Goal: Navigation & Orientation: Find specific page/section

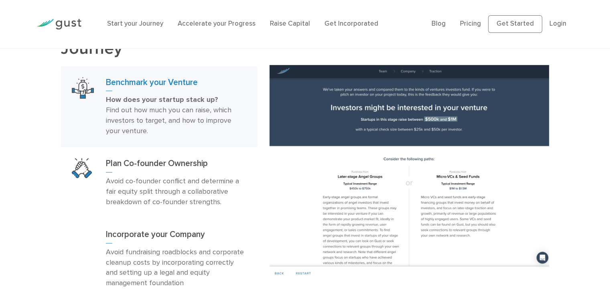
scroll to position [482, 0]
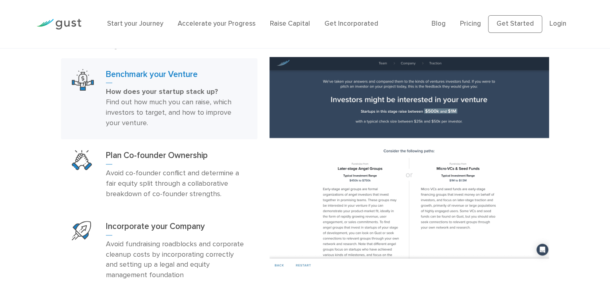
click at [20, 105] on div "Start your Journey Benchmark your Venture How does your startup stack up? Find …" at bounding box center [305, 164] width 610 height 302
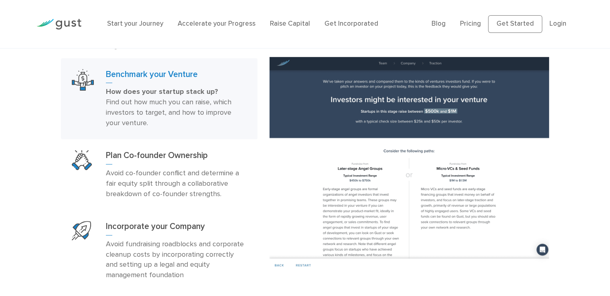
click at [19, 105] on div "Start your Journey Benchmark your Venture How does your startup stack up? Find …" at bounding box center [305, 164] width 610 height 302
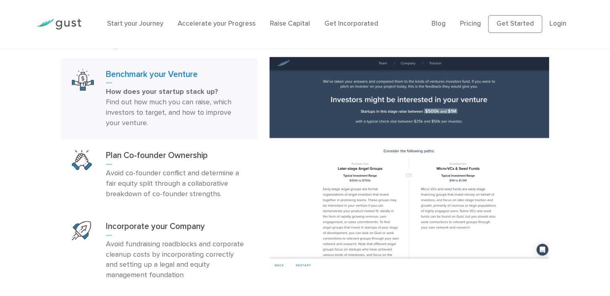
click at [19, 105] on div "Start your Journey Benchmark your Venture How does your startup stack up? Find …" at bounding box center [305, 164] width 610 height 302
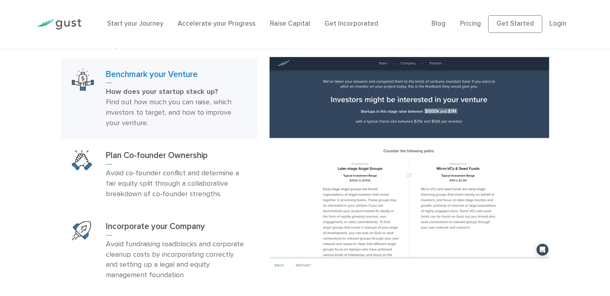
click at [19, 105] on div "Start your Journey Benchmark your Venture How does your startup stack up? Find …" at bounding box center [305, 164] width 610 height 302
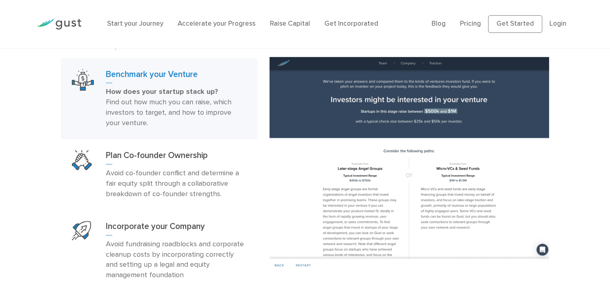
click at [19, 105] on div "Start your Journey Benchmark your Venture How does your startup stack up? Find …" at bounding box center [305, 164] width 610 height 302
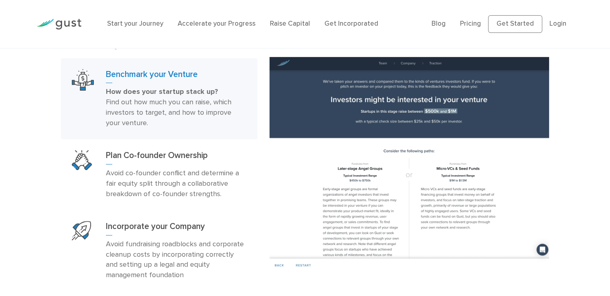
click at [19, 104] on div "Start your Journey Benchmark your Venture How does your startup stack up? Find …" at bounding box center [305, 164] width 610 height 302
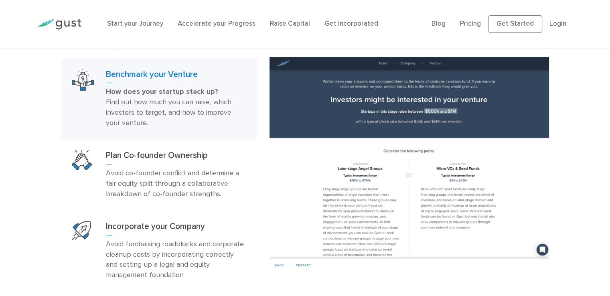
click at [19, 104] on div "Start your Journey Benchmark your Venture How does your startup stack up? Find …" at bounding box center [305, 164] width 610 height 302
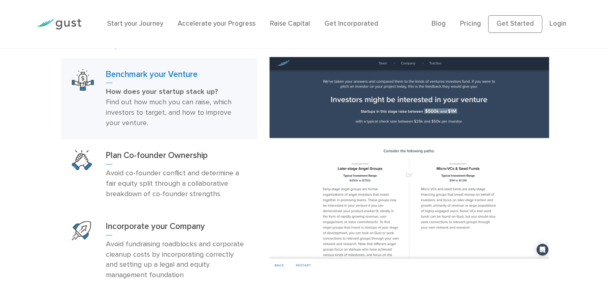
click at [19, 104] on div "Start your Journey Benchmark your Venture How does your startup stack up? Find …" at bounding box center [305, 164] width 610 height 302
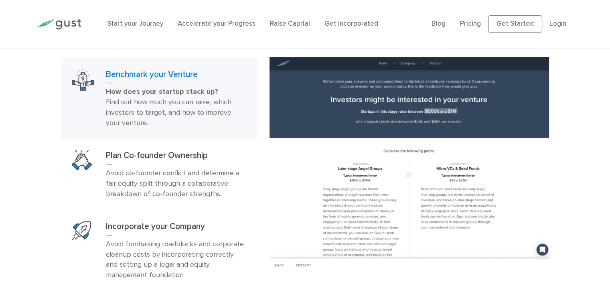
click at [19, 104] on div "Start your Journey Benchmark your Venture How does your startup stack up? Find …" at bounding box center [305, 164] width 610 height 302
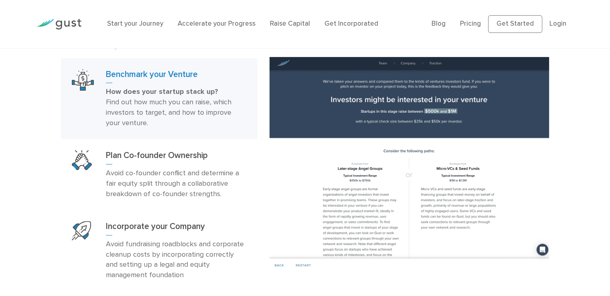
click at [19, 104] on div "Start your Journey Benchmark your Venture How does your startup stack up? Find …" at bounding box center [305, 164] width 610 height 302
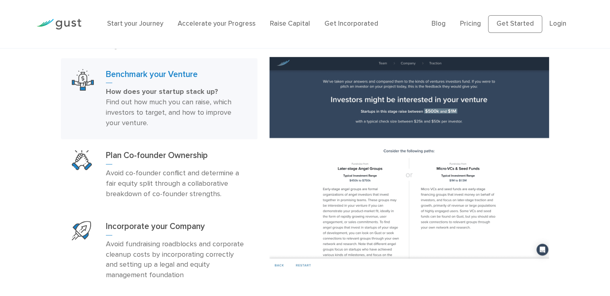
click at [19, 104] on div "Start your Journey Benchmark your Venture How does your startup stack up? Find …" at bounding box center [305, 164] width 610 height 302
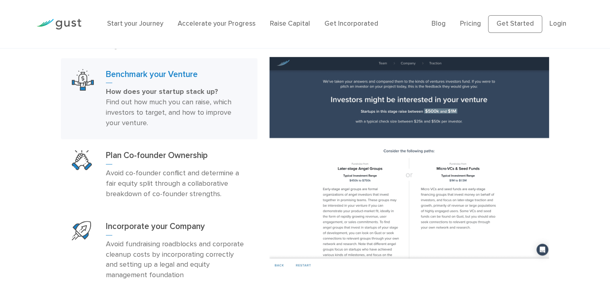
click at [19, 104] on div "Start your Journey Benchmark your Venture How does your startup stack up? Find …" at bounding box center [305, 164] width 610 height 302
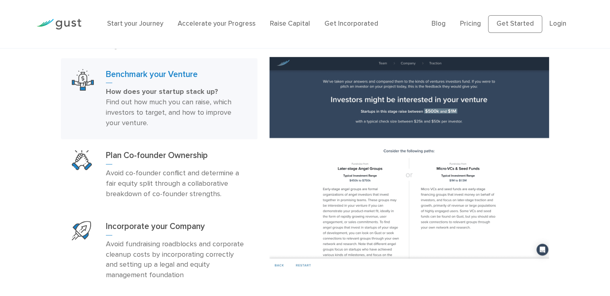
click at [19, 104] on div "Start your Journey Benchmark your Venture How does your startup stack up? Find …" at bounding box center [305, 164] width 610 height 302
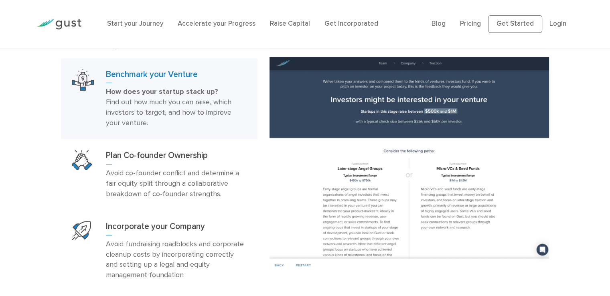
click at [19, 104] on div "Start your Journey Benchmark your Venture How does your startup stack up? Find …" at bounding box center [305, 164] width 610 height 302
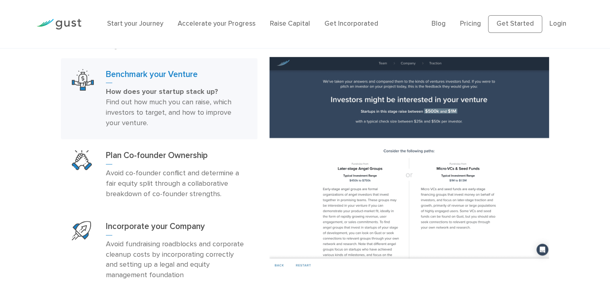
click at [19, 104] on div "Start your Journey Benchmark your Venture How does your startup stack up? Find …" at bounding box center [305, 164] width 610 height 302
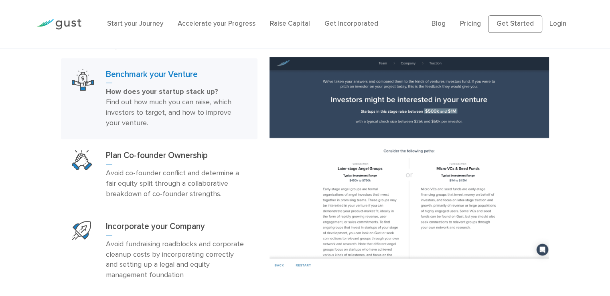
click at [19, 104] on div "Start your Journey Benchmark your Venture How does your startup stack up? Find …" at bounding box center [305, 164] width 610 height 302
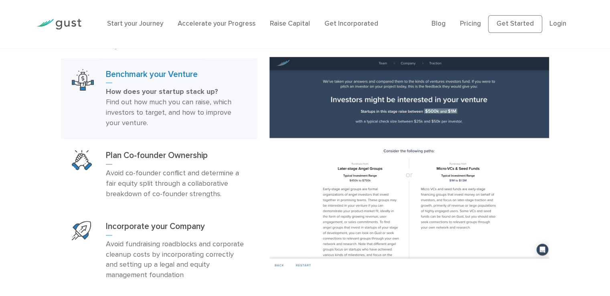
click at [19, 104] on div "Start your Journey Benchmark your Venture How does your startup stack up? Find …" at bounding box center [305, 164] width 610 height 302
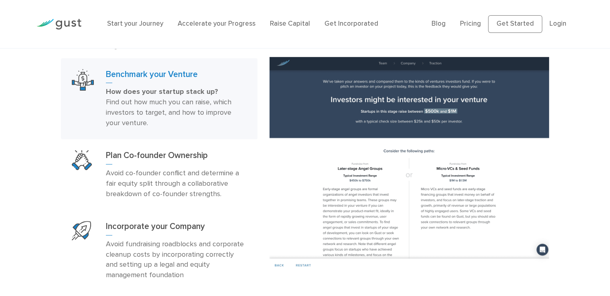
click at [24, 188] on div "Start your Journey Benchmark your Venture How does your startup stack up? Find …" at bounding box center [305, 164] width 610 height 302
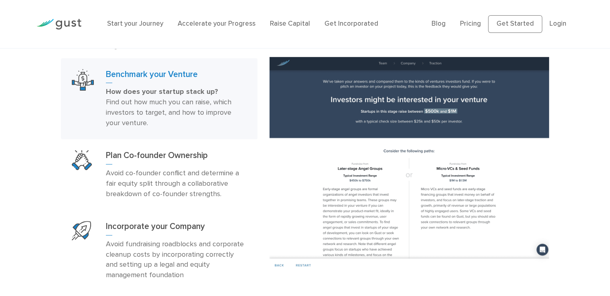
click at [24, 188] on div "Start your Journey Benchmark your Venture How does your startup stack up? Find …" at bounding box center [305, 164] width 610 height 302
click at [25, 187] on div "Start your Journey Benchmark your Venture How does your startup stack up? Find …" at bounding box center [305, 164] width 610 height 302
click at [24, 116] on div "Start your Journey Benchmark your Venture How does your startup stack up? Find …" at bounding box center [305, 164] width 610 height 302
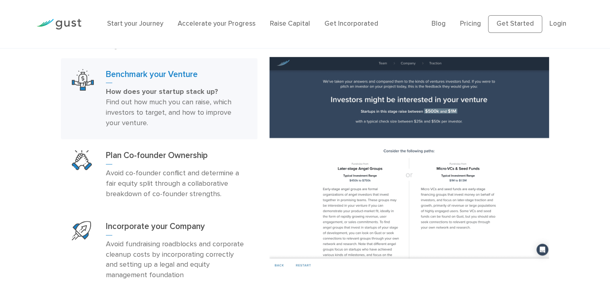
click at [25, 116] on div "Start your Journey Benchmark your Venture How does your startup stack up? Find …" at bounding box center [305, 164] width 610 height 302
click at [28, 128] on div "Start your Journey Benchmark your Venture How does your startup stack up? Find …" at bounding box center [305, 164] width 610 height 302
click at [27, 127] on div "Start your Journey Benchmark your Venture How does your startup stack up? Find …" at bounding box center [305, 164] width 610 height 302
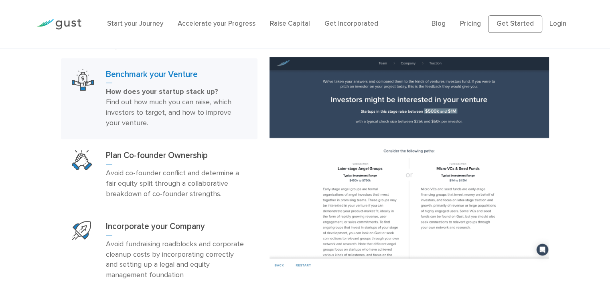
click at [27, 127] on div "Start your Journey Benchmark your Venture How does your startup stack up? Find …" at bounding box center [305, 164] width 610 height 302
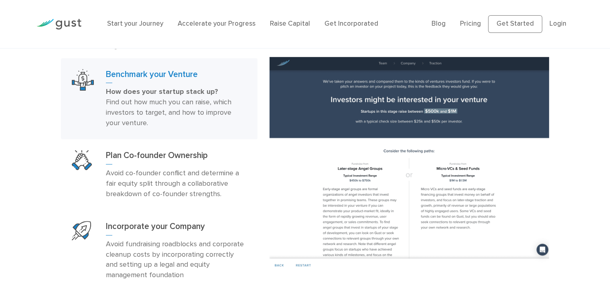
click at [27, 127] on div "Start your Journey Benchmark your Venture How does your startup stack up? Find …" at bounding box center [305, 164] width 610 height 302
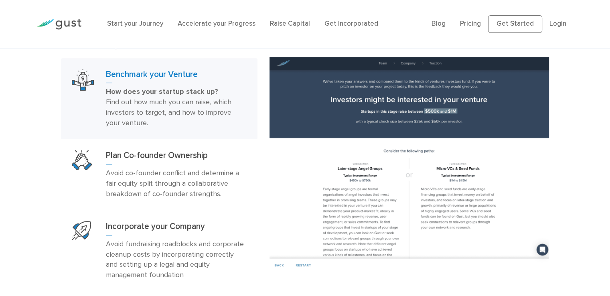
click at [27, 127] on div "Start your Journey Benchmark your Venture How does your startup stack up? Find …" at bounding box center [305, 164] width 610 height 302
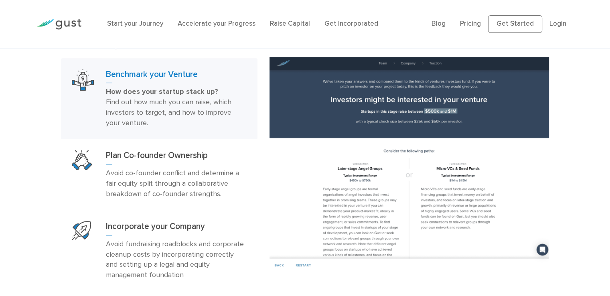
click at [27, 127] on div "Start your Journey Benchmark your Venture How does your startup stack up? Find …" at bounding box center [305, 164] width 610 height 302
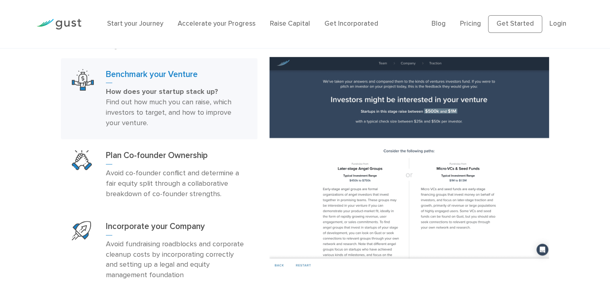
click at [27, 127] on div "Start your Journey Benchmark your Venture How does your startup stack up? Find …" at bounding box center [305, 164] width 610 height 302
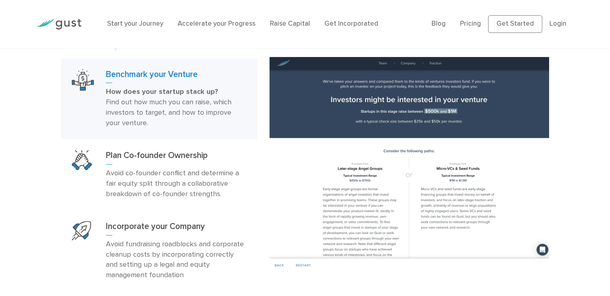
click at [27, 127] on div "Start your Journey Benchmark your Venture How does your startup stack up? Find …" at bounding box center [305, 164] width 610 height 302
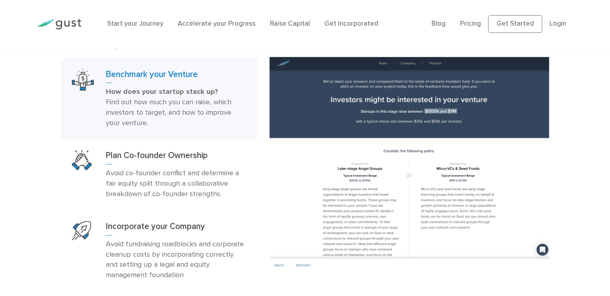
click at [27, 127] on div "Start your Journey Benchmark your Venture How does your startup stack up? Find …" at bounding box center [305, 164] width 610 height 302
click at [27, 128] on div "Start your Journey Benchmark your Venture How does your startup stack up? Find …" at bounding box center [305, 164] width 610 height 302
click at [26, 130] on div "Start your Journey Benchmark your Venture How does your startup stack up? Find …" at bounding box center [305, 164] width 610 height 302
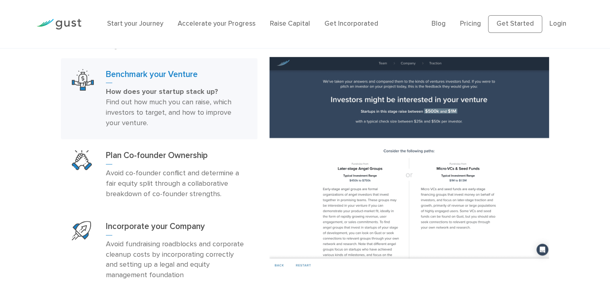
click at [557, 190] on div "Start your Journey Benchmark your Venture How does your startup stack up? Find …" at bounding box center [305, 164] width 610 height 302
click at [557, 189] on div "Start your Journey Benchmark your Venture How does your startup stack up? Find …" at bounding box center [305, 164] width 610 height 302
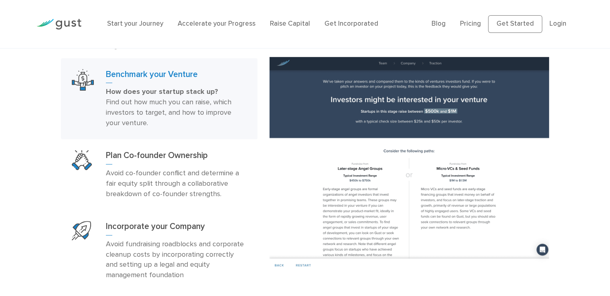
click at [557, 189] on div "Start your Journey Benchmark your Venture How does your startup stack up? Find …" at bounding box center [305, 164] width 610 height 302
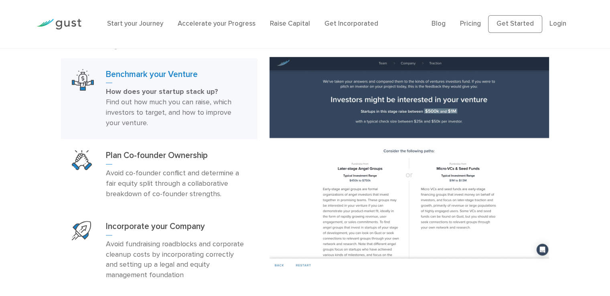
click at [557, 189] on div "Start your Journey Benchmark your Venture How does your startup stack up? Find …" at bounding box center [305, 164] width 610 height 302
click at [555, 190] on div "Start your Journey Benchmark your Venture How does your startup stack up? Find …" at bounding box center [305, 164] width 610 height 302
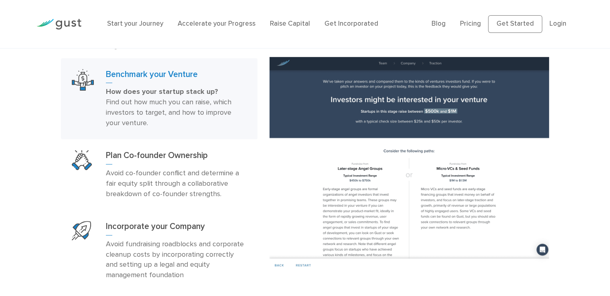
click at [555, 190] on div "Start your Journey Benchmark your Venture How does your startup stack up? Find …" at bounding box center [305, 164] width 610 height 302
click at [556, 190] on div "Start your Journey Benchmark your Venture How does your startup stack up? Find …" at bounding box center [305, 164] width 610 height 302
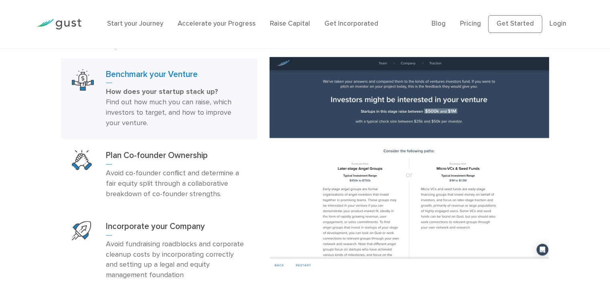
click at [556, 190] on div "Start your Journey Benchmark your Venture How does your startup stack up? Find …" at bounding box center [305, 164] width 610 height 302
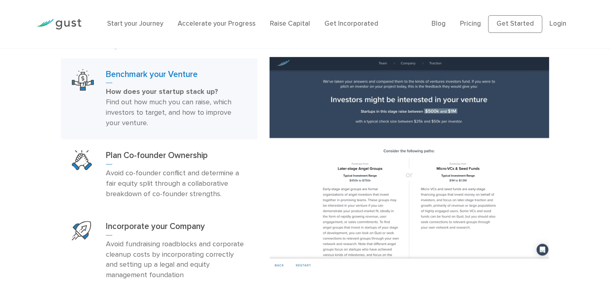
click at [556, 190] on div "Start your Journey Benchmark your Venture How does your startup stack up? Find …" at bounding box center [305, 164] width 610 height 302
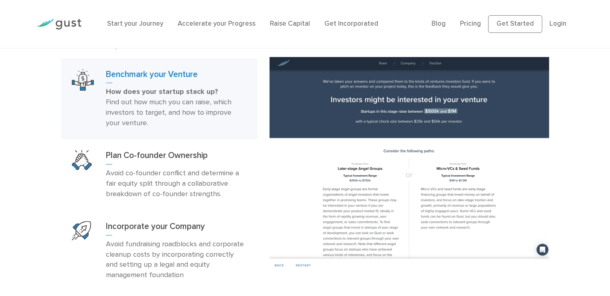
click at [556, 190] on div "Start your Journey Benchmark your Venture How does your startup stack up? Find …" at bounding box center [305, 164] width 610 height 302
click at [44, 119] on div "Start your Journey Benchmark your Venture How does your startup stack up? Find …" at bounding box center [305, 164] width 610 height 302
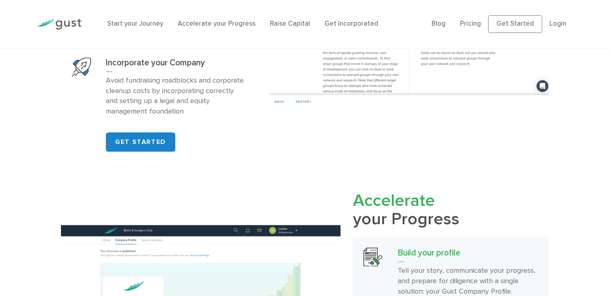
scroll to position [722, 0]
